Goal: Task Accomplishment & Management: Manage account settings

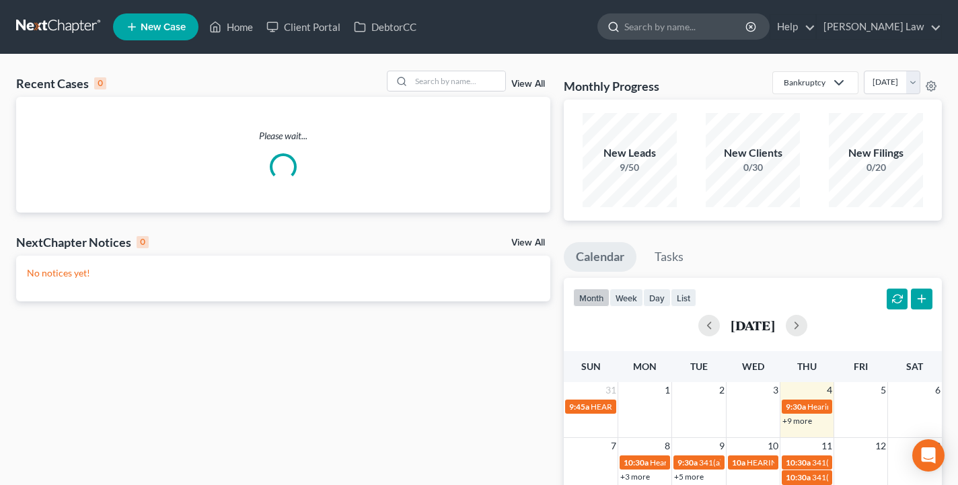
click at [696, 27] on input "search" at bounding box center [685, 26] width 123 height 25
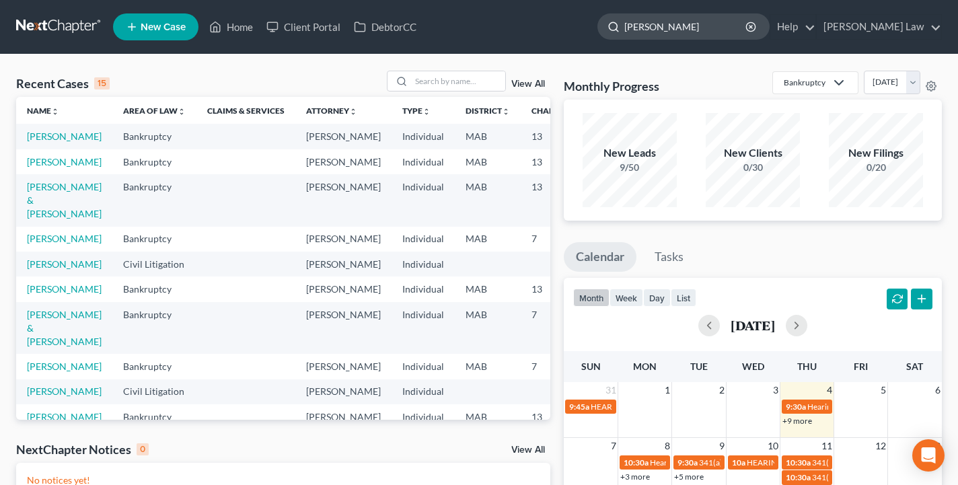
type input "[PERSON_NAME]"
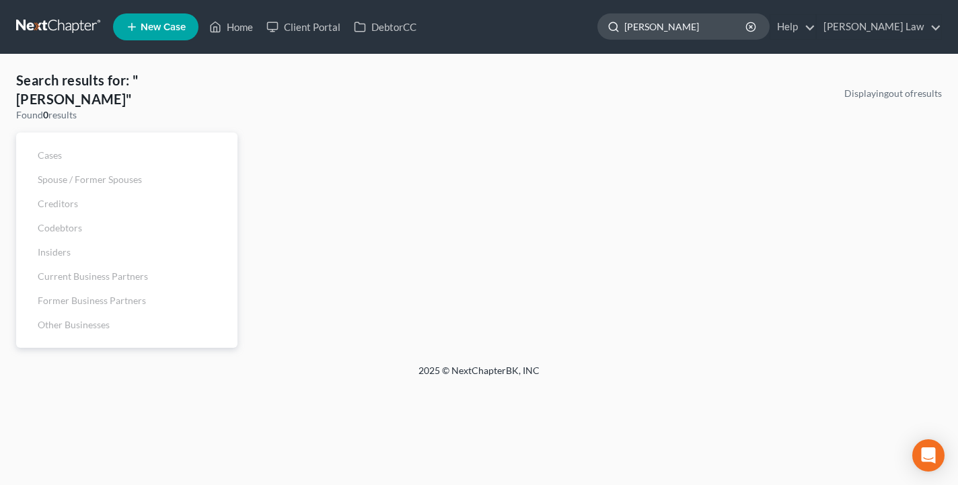
click at [748, 27] on input "[PERSON_NAME]" at bounding box center [685, 26] width 123 height 25
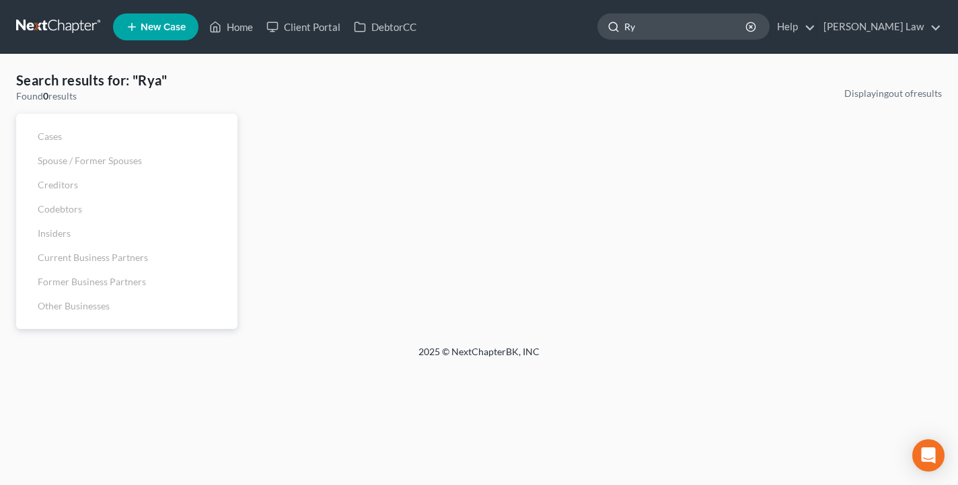
type input "R"
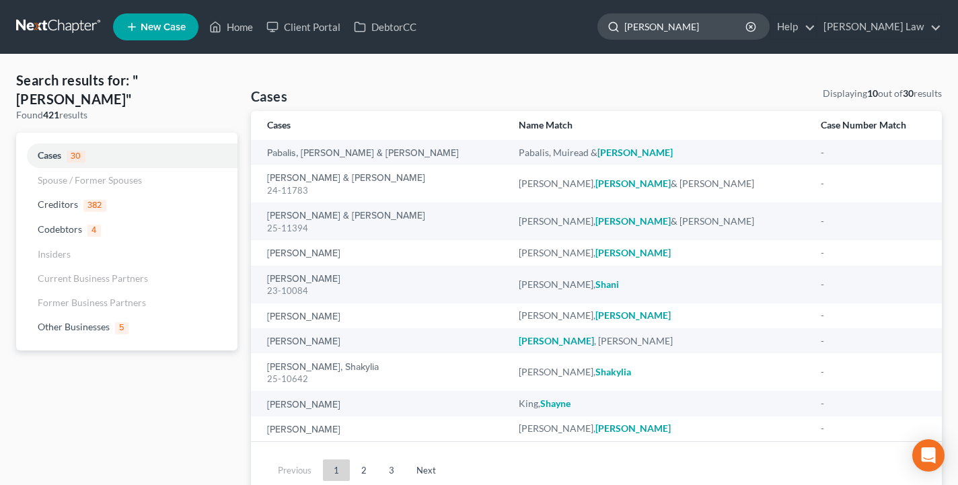
type input "[PERSON_NAME]"
drag, startPoint x: 750, startPoint y: 27, endPoint x: 802, endPoint y: 4, distance: 57.3
click at [802, 4] on nav "Home New Case Client Portal DebtorCC [PERSON_NAME] Law [EMAIL_ADDRESS][DOMAIN_N…" at bounding box center [479, 27] width 958 height 54
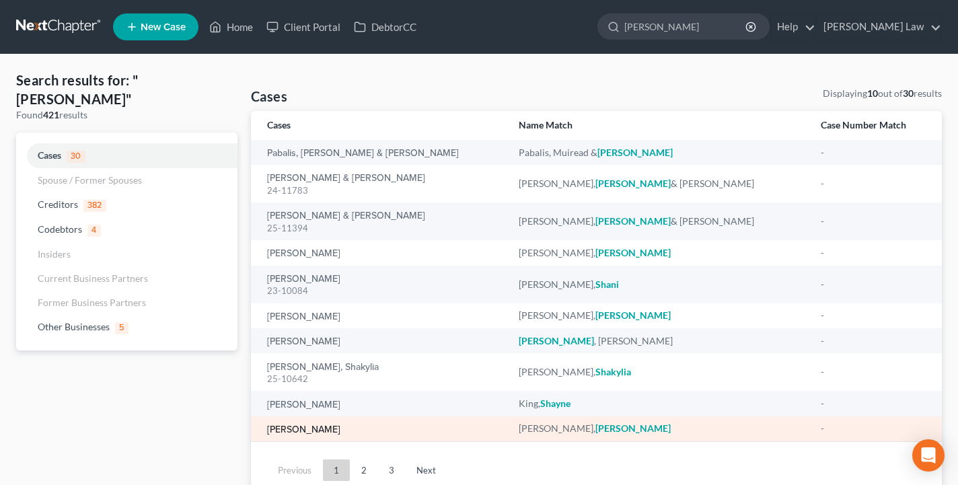
click at [317, 426] on link "[PERSON_NAME]" at bounding box center [303, 429] width 73 height 9
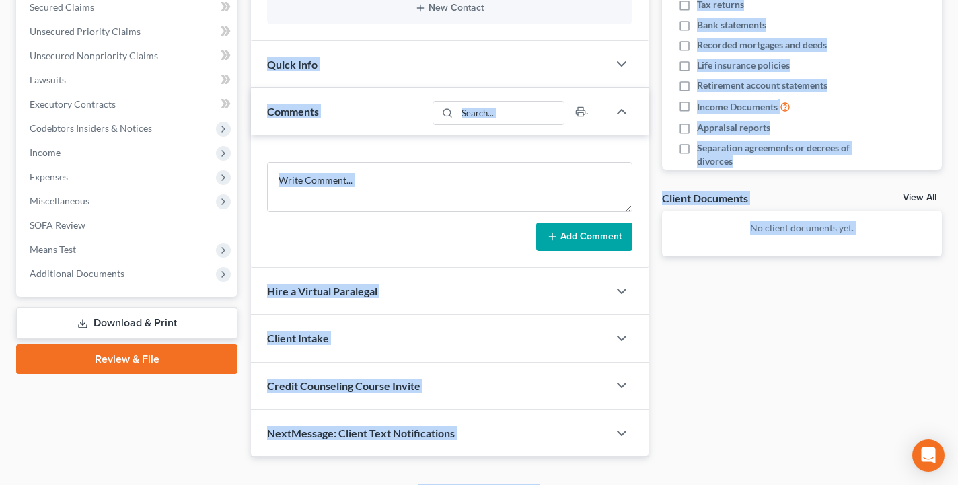
scroll to position [335, 0]
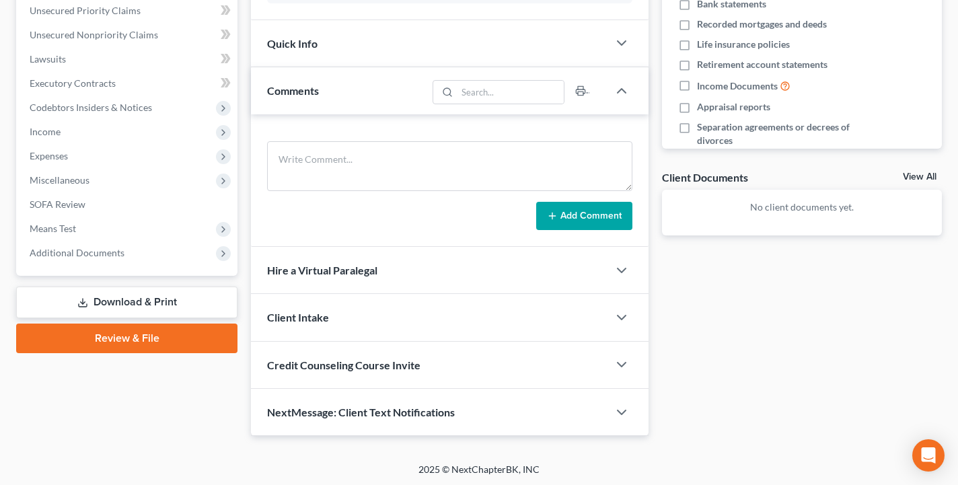
drag, startPoint x: 515, startPoint y: 342, endPoint x: 528, endPoint y: 7, distance: 335.4
click at [455, 131] on div "Add Comment" at bounding box center [450, 180] width 398 height 133
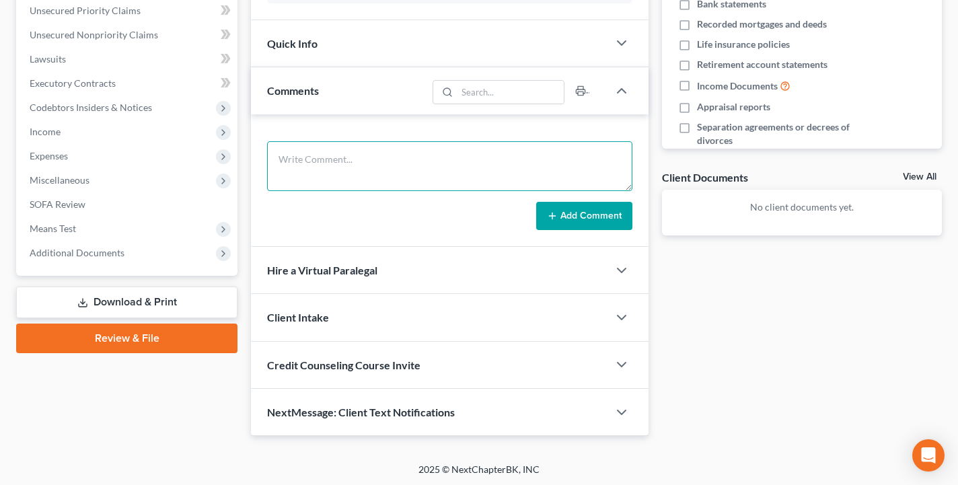
click at [452, 152] on textarea at bounding box center [449, 166] width 365 height 50
paste textarea "Client: [PERSON_NAME] Meeting Location: [GEOGRAPHIC_DATA] Date: Last night Case…"
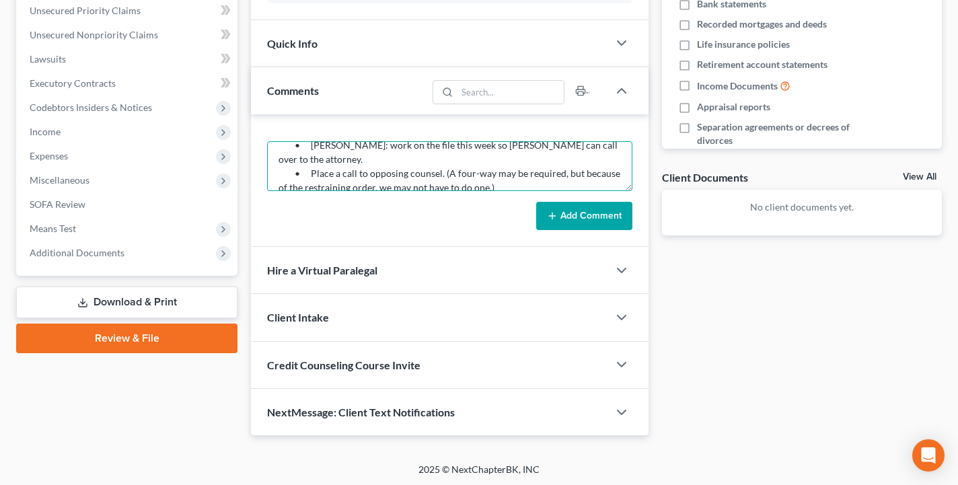
type textarea "Client: [PERSON_NAME] Meeting Location: [GEOGRAPHIC_DATA] Date: Last night Case…"
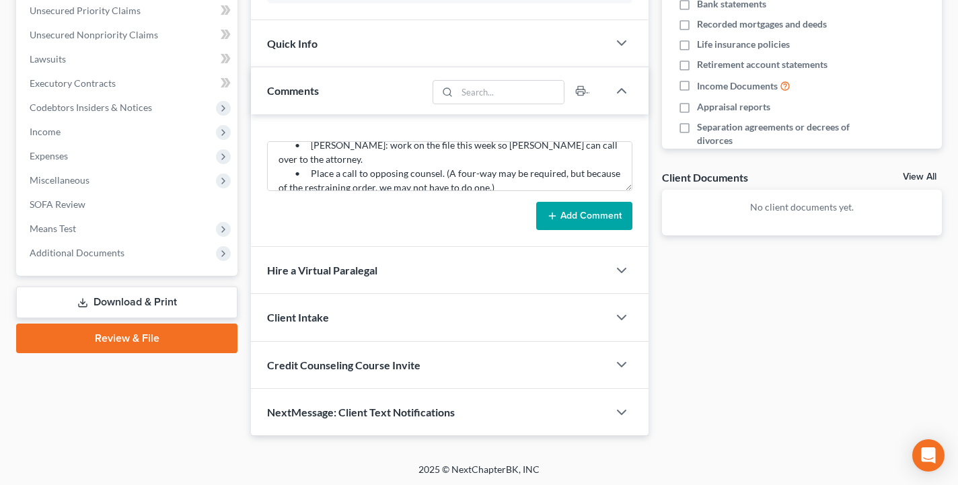
click at [582, 217] on button "Add Comment" at bounding box center [584, 216] width 96 height 28
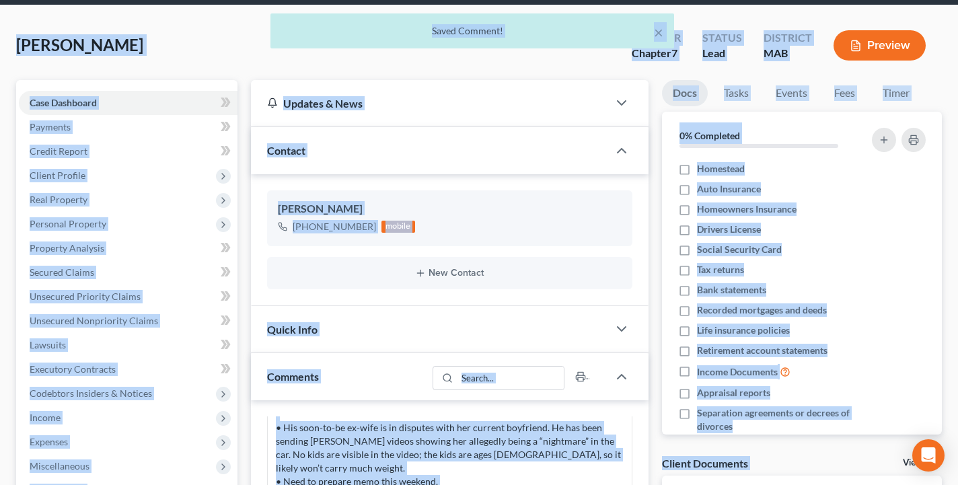
scroll to position [0, 0]
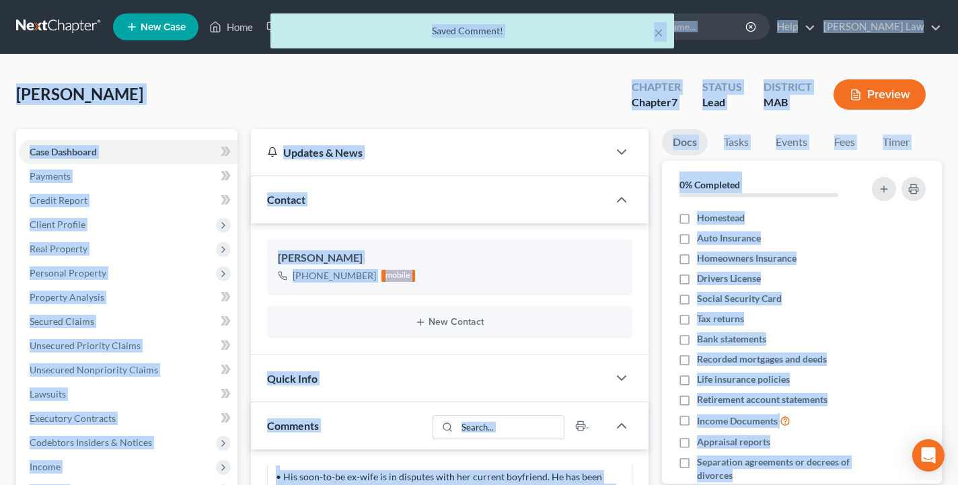
drag, startPoint x: 739, startPoint y: 362, endPoint x: 716, endPoint y: -58, distance: 420.5
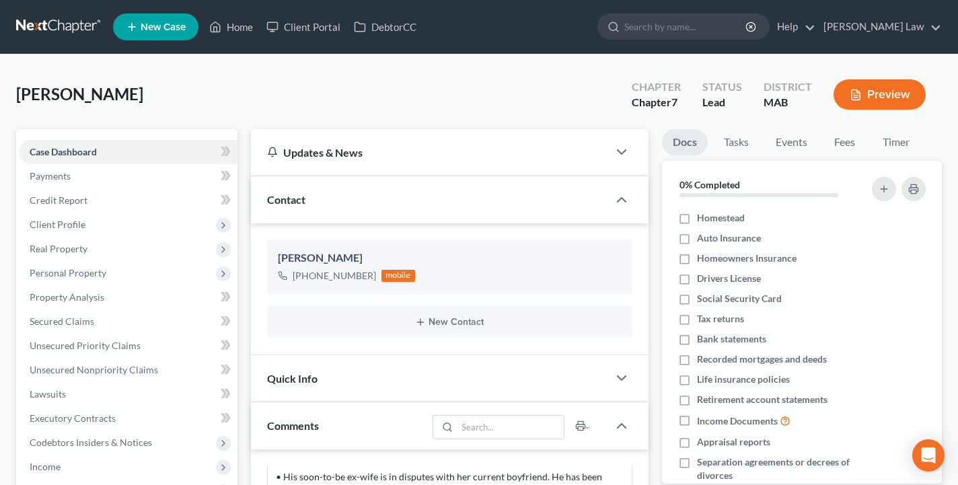
click at [855, 155] on li "Fees" at bounding box center [845, 145] width 43 height 32
click at [851, 148] on link "Fees" at bounding box center [845, 142] width 43 height 26
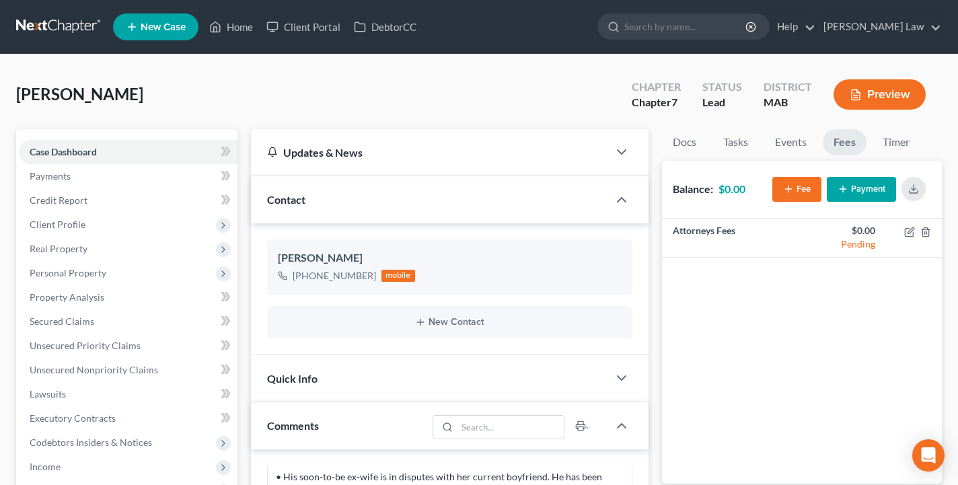
click at [869, 197] on button "Payment" at bounding box center [861, 189] width 69 height 25
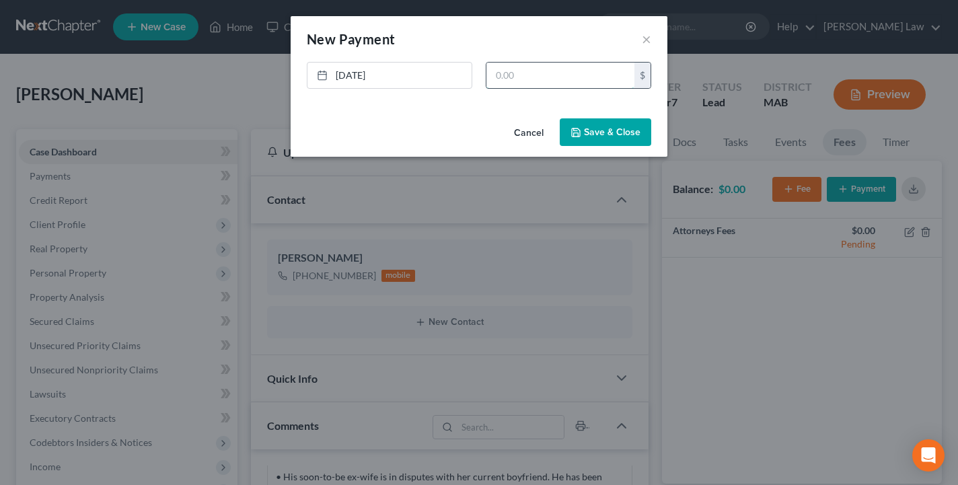
click at [579, 85] on input "text" at bounding box center [561, 76] width 148 height 26
type input "3,000"
click at [596, 130] on button "Save & Close" at bounding box center [606, 132] width 92 height 28
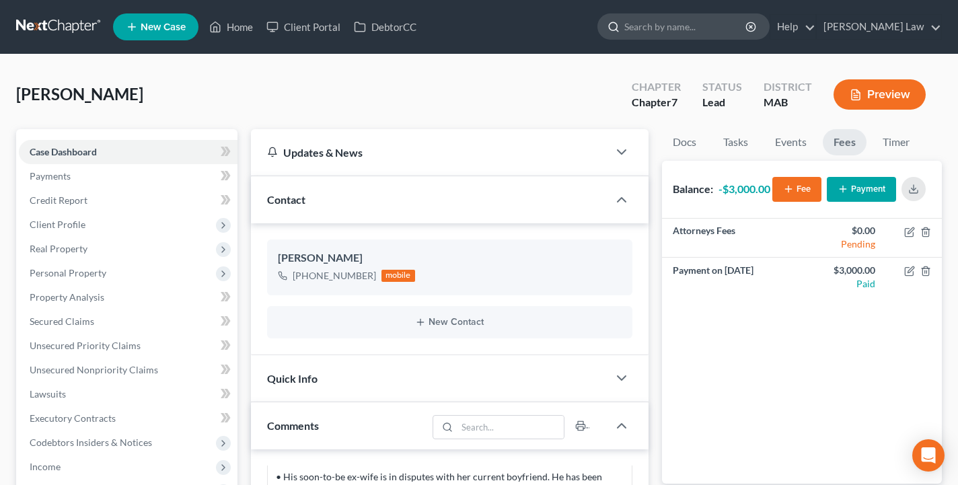
click at [734, 38] on input "search" at bounding box center [685, 26] width 123 height 25
type input "[PERSON_NAME]"
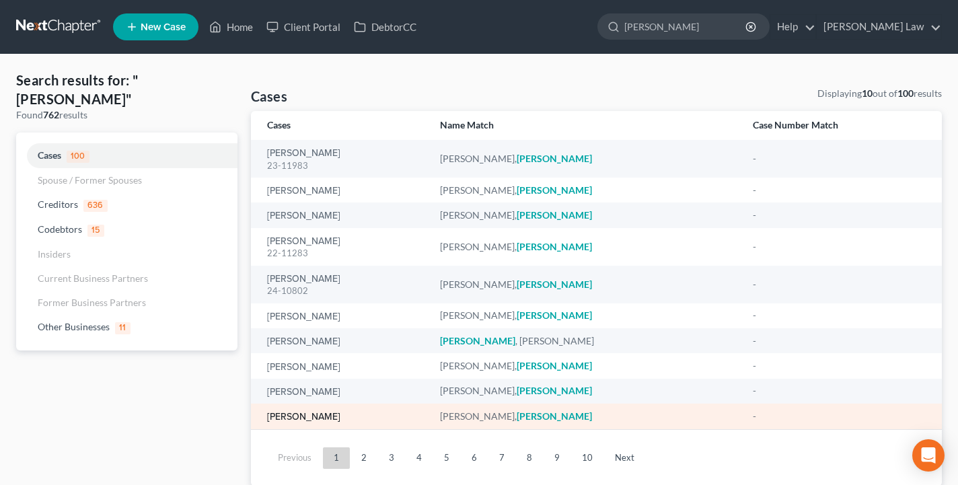
click at [308, 418] on link "[PERSON_NAME]" at bounding box center [303, 417] width 73 height 9
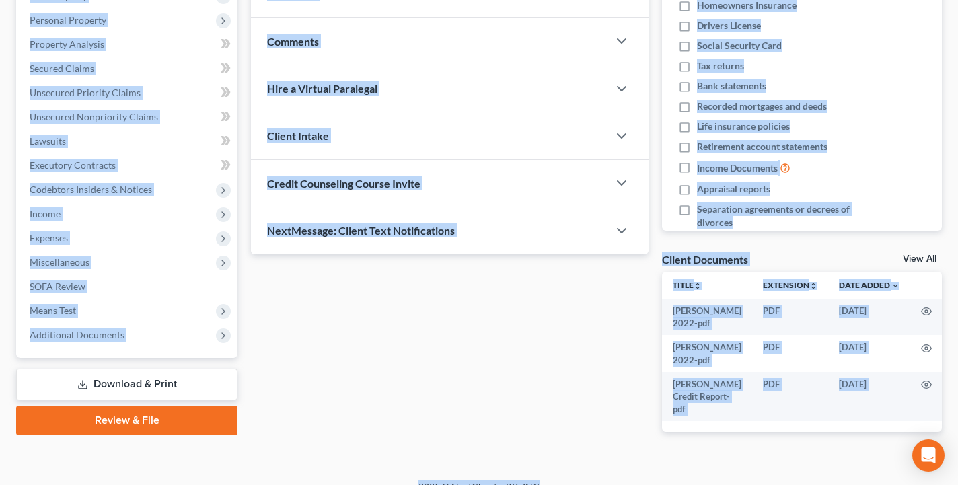
scroll to position [281, 0]
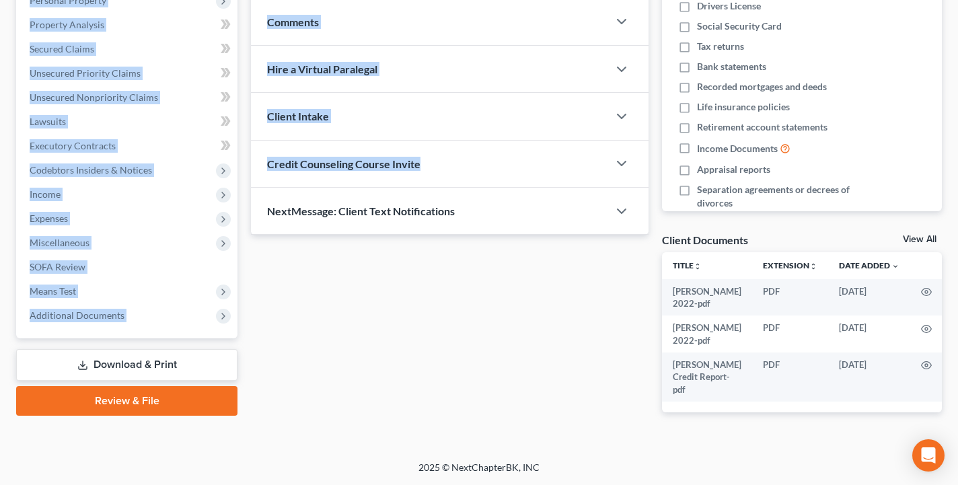
drag, startPoint x: 437, startPoint y: 93, endPoint x: 427, endPoint y: 173, distance: 80.6
click at [427, 174] on div "[PERSON_NAME] Upgraded Chapter Chapter 7 Status Lead District MAB Preview Petit…" at bounding box center [479, 121] width 926 height 647
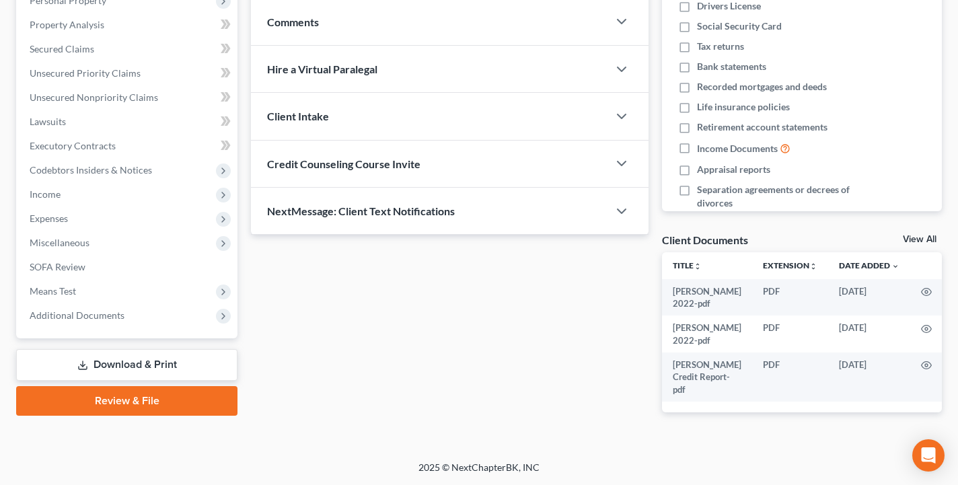
click at [354, 344] on div "Updates & News × [US_STATE] District Notes Take a look at NextChapter's Distric…" at bounding box center [449, 145] width 411 height 577
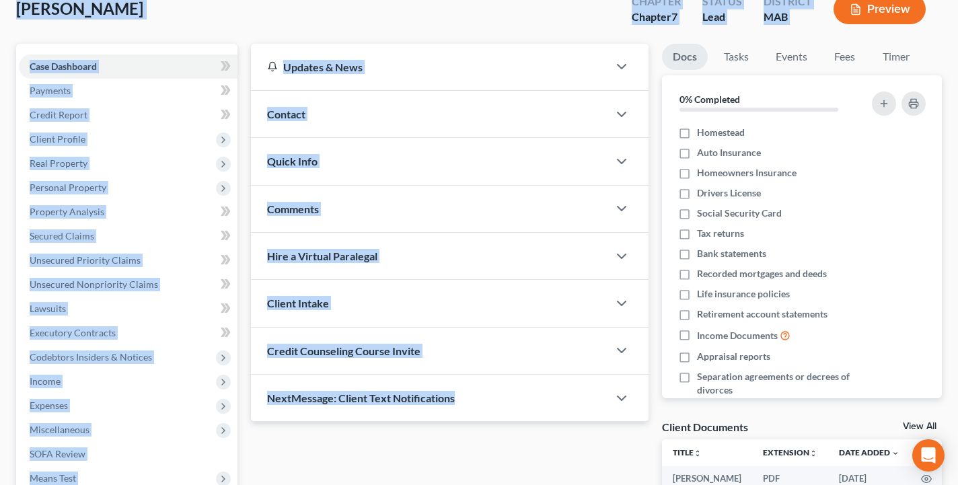
scroll to position [0, 0]
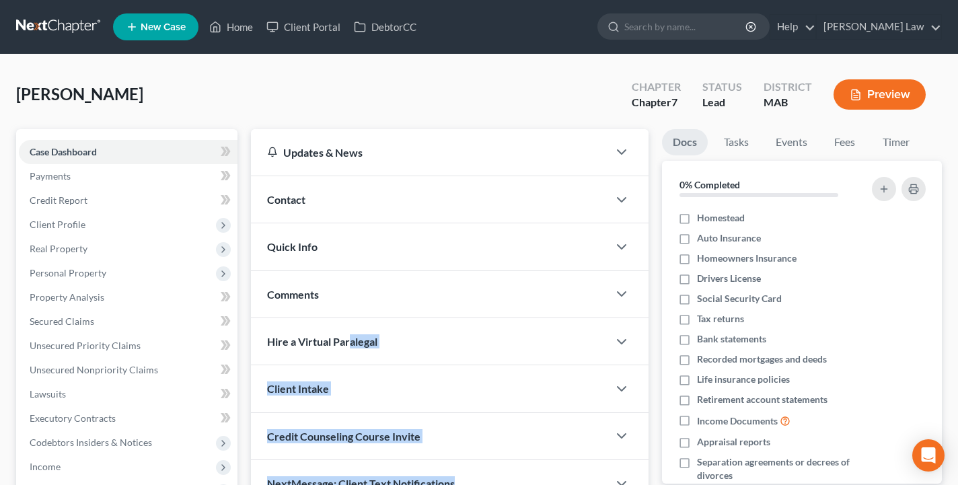
drag, startPoint x: 355, startPoint y: 356, endPoint x: 349, endPoint y: 336, distance: 21.1
click at [350, 336] on div "Updates & News × [US_STATE] District Notes Take a look at NextChapter's Distric…" at bounding box center [449, 417] width 411 height 577
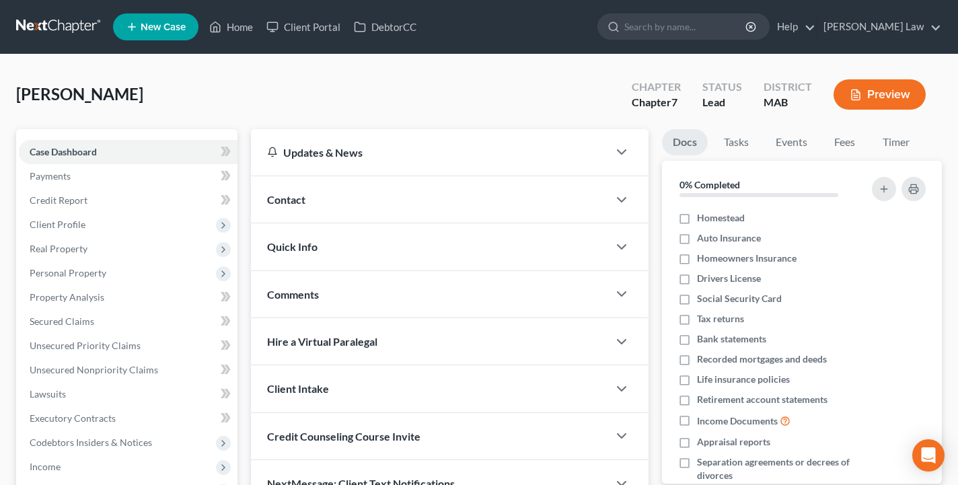
click at [487, 92] on div "[PERSON_NAME] Upgraded Chapter Chapter 7 Status Lead District MAB Preview" at bounding box center [479, 100] width 926 height 59
click at [891, 190] on button "button" at bounding box center [884, 189] width 24 height 24
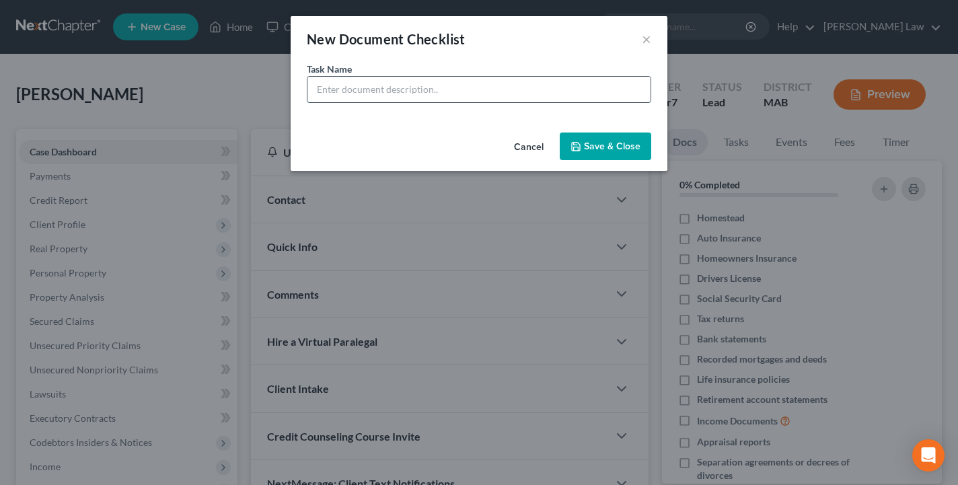
click at [536, 93] on input "text" at bounding box center [479, 90] width 343 height 26
click at [646, 39] on button "×" at bounding box center [646, 39] width 9 height 16
